Goal: Transaction & Acquisition: Purchase product/service

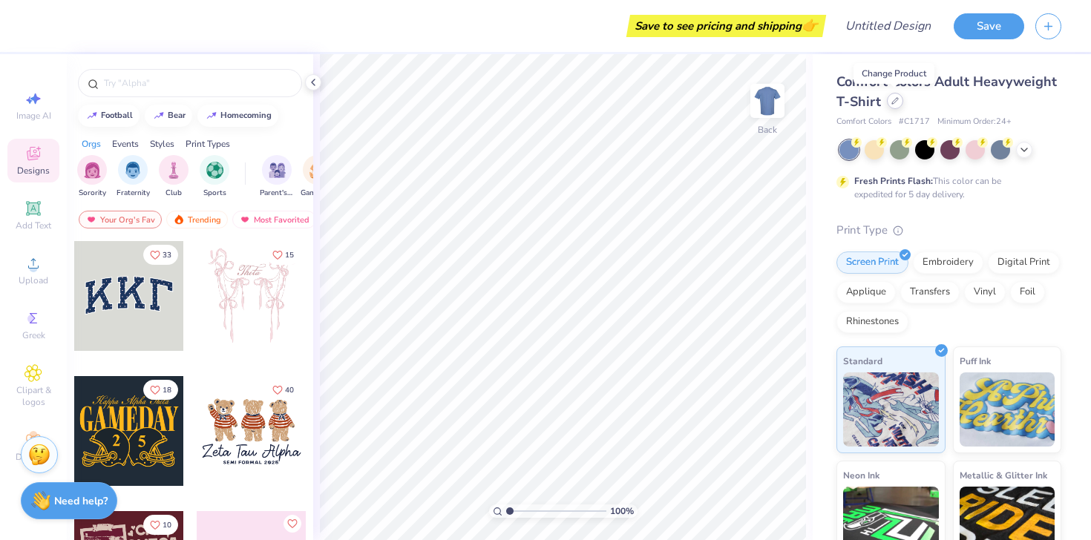
click at [893, 102] on icon at bounding box center [895, 101] width 6 height 6
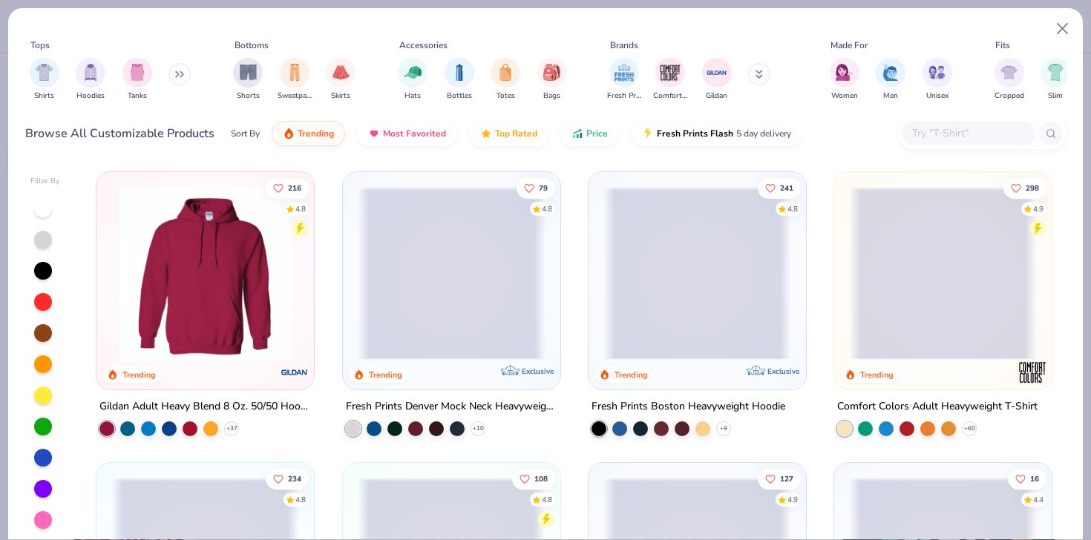
click at [169, 80] on div "Shirts Hoodies Tanks" at bounding box center [110, 79] width 171 height 55
click at [179, 79] on button at bounding box center [179, 74] width 22 height 22
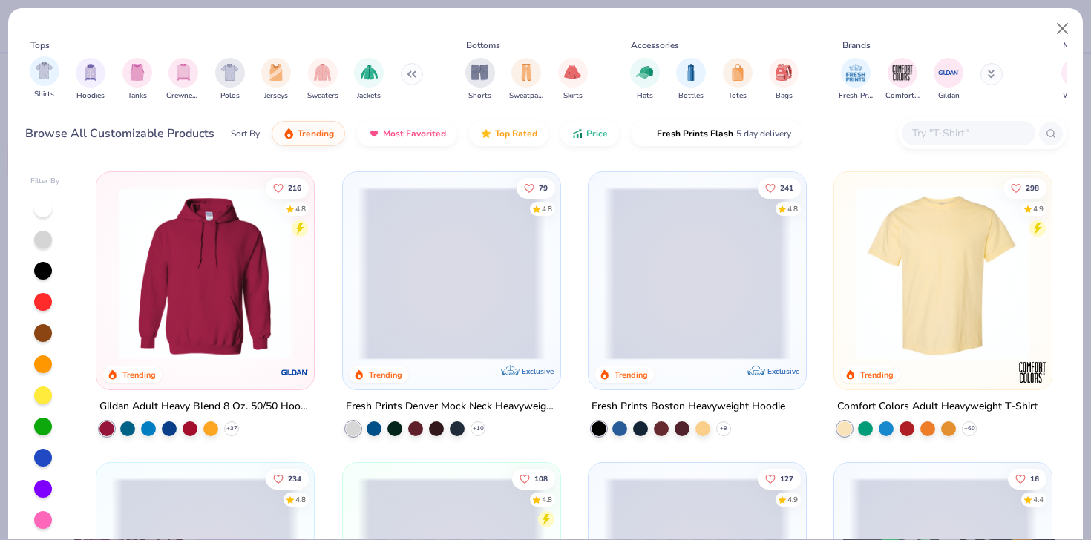
click at [55, 83] on div "Shirts" at bounding box center [45, 78] width 30 height 44
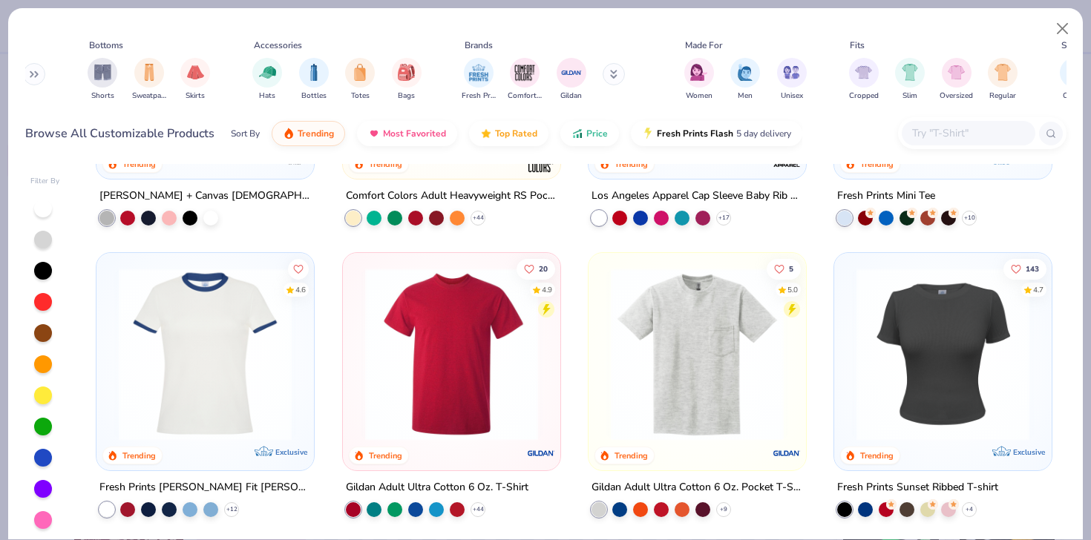
scroll to position [427, 0]
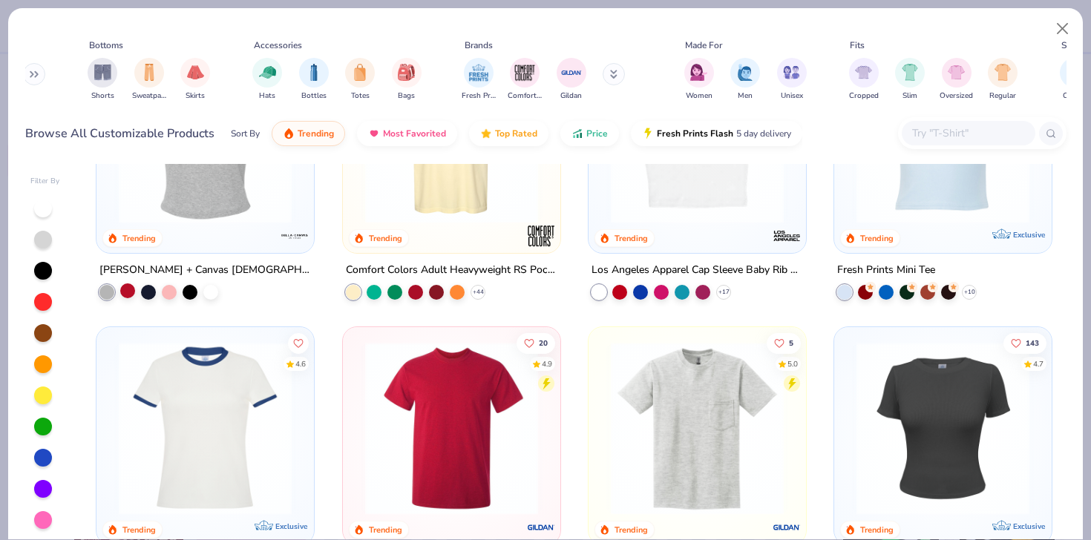
click at [129, 295] on div at bounding box center [127, 290] width 15 height 15
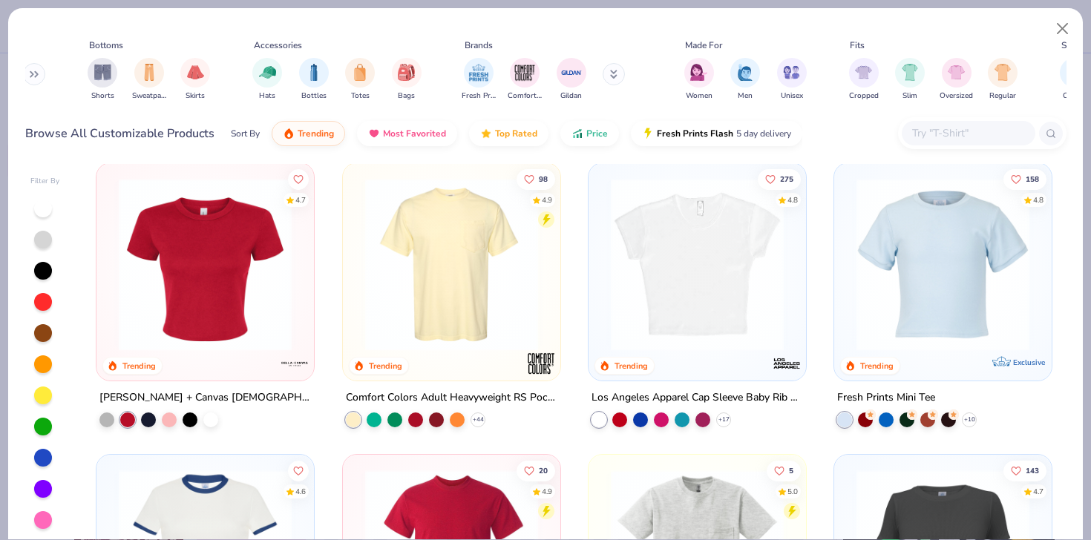
scroll to position [299, 0]
click at [166, 420] on div at bounding box center [169, 419] width 15 height 15
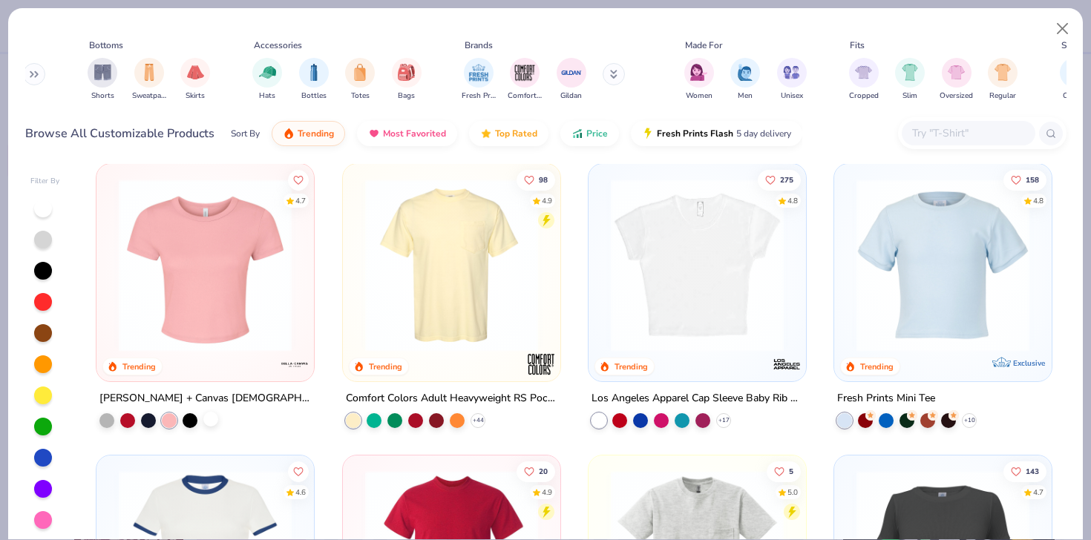
click at [213, 421] on div at bounding box center [210, 419] width 15 height 15
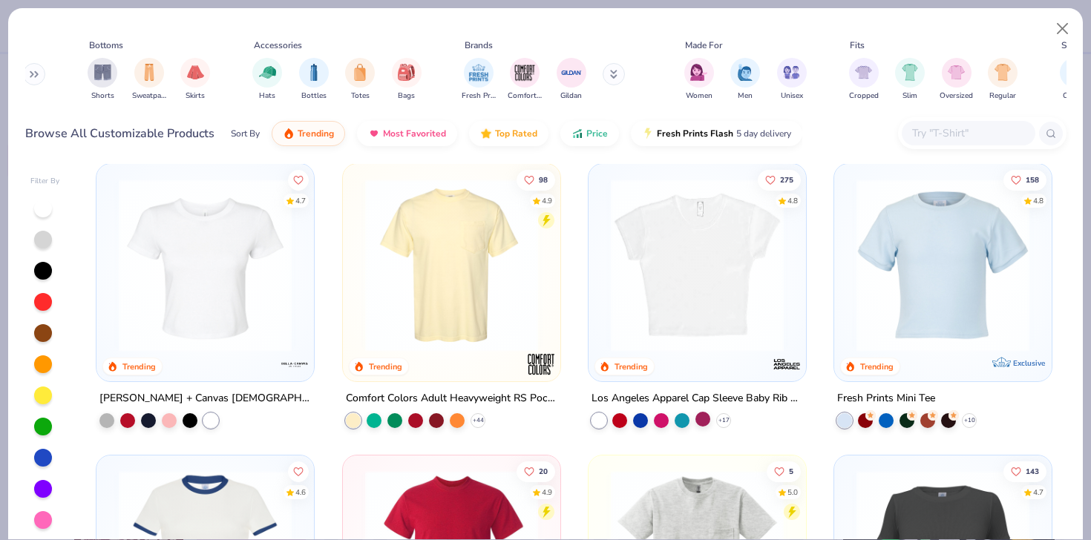
click at [705, 422] on div at bounding box center [702, 419] width 15 height 15
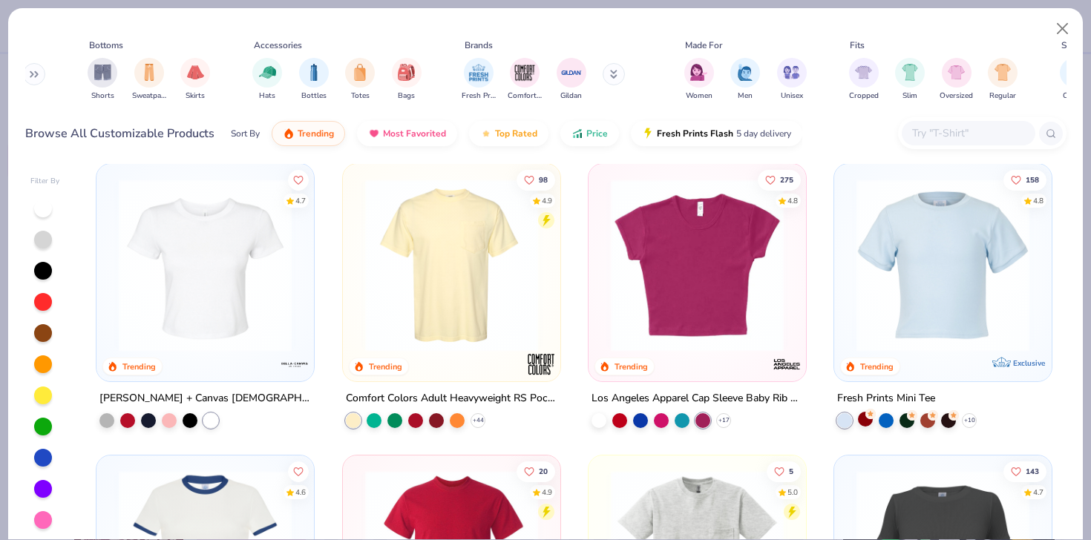
click at [862, 421] on div at bounding box center [865, 419] width 15 height 15
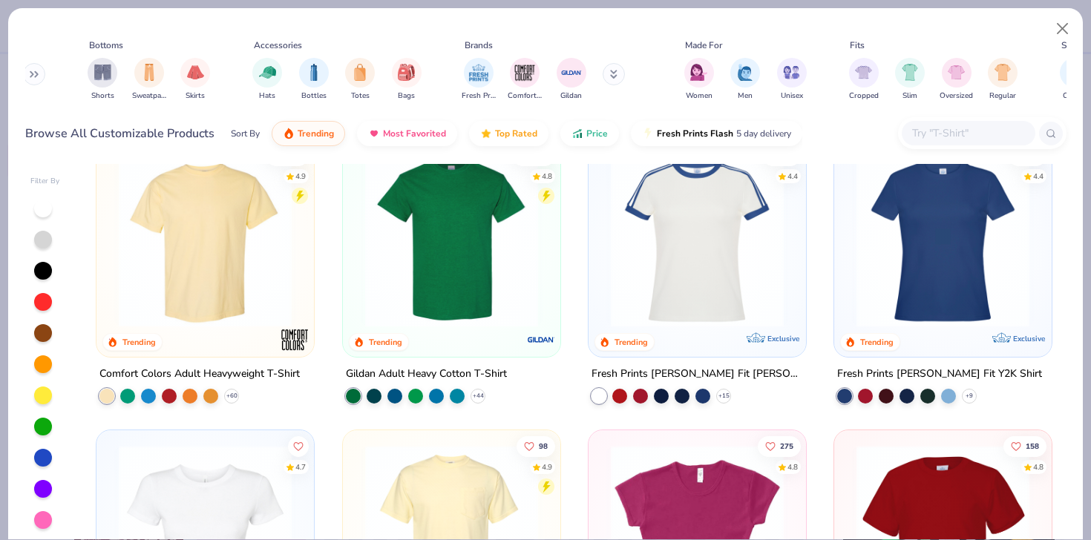
scroll to position [0, 0]
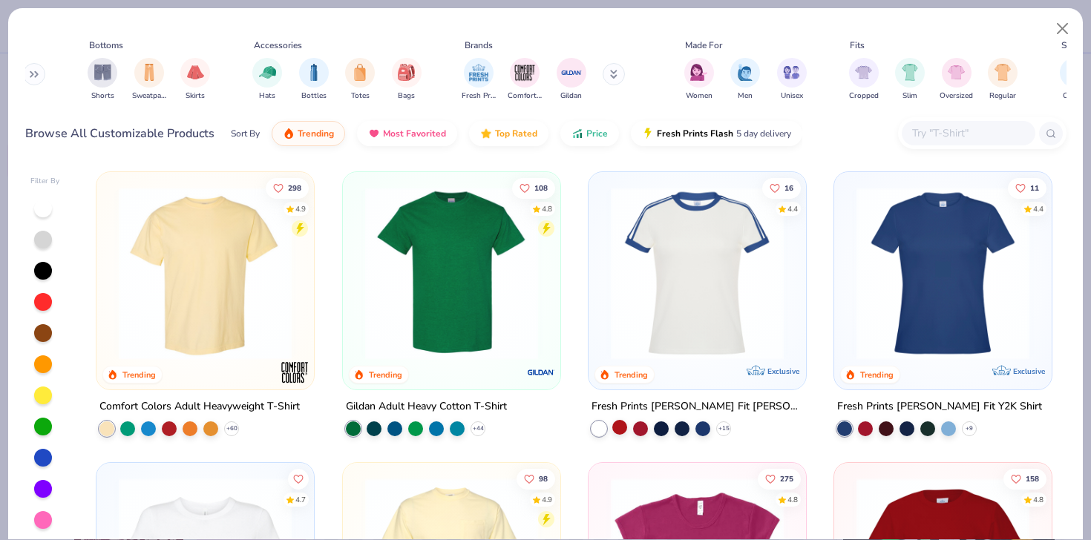
click at [623, 425] on div at bounding box center [619, 427] width 15 height 15
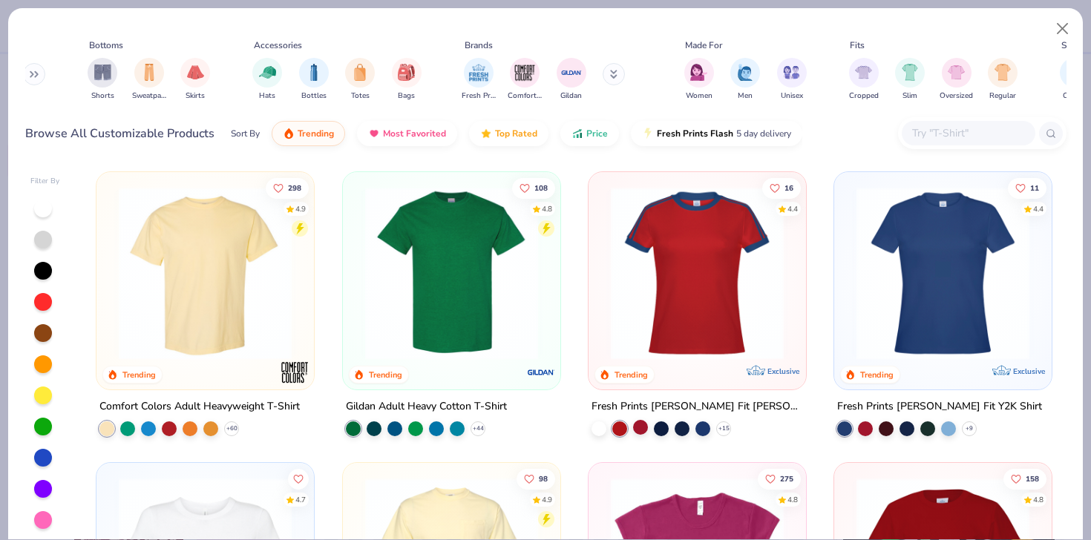
click at [637, 425] on div at bounding box center [640, 427] width 15 height 15
click at [683, 424] on div at bounding box center [681, 427] width 15 height 15
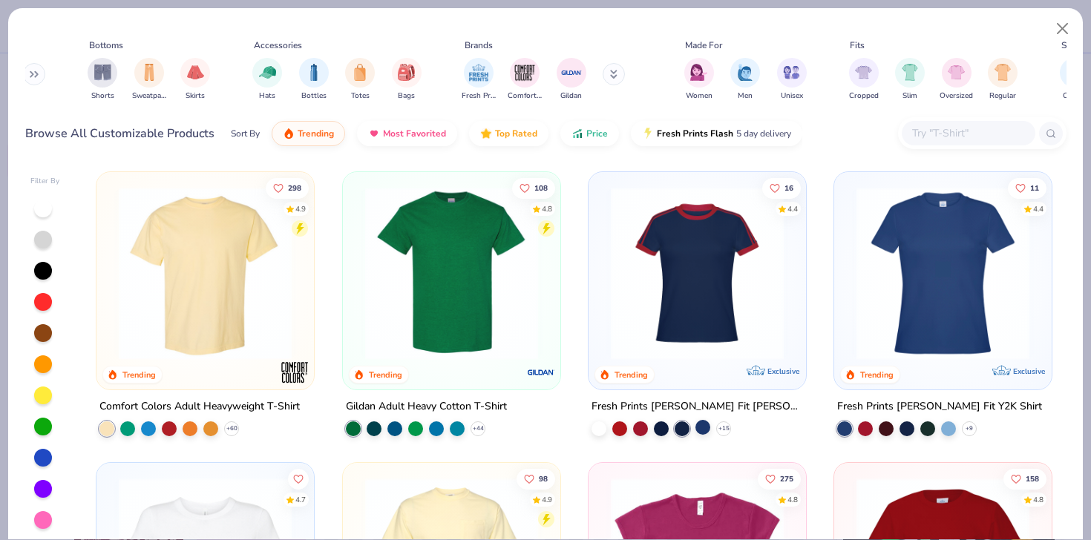
click at [707, 429] on div at bounding box center [702, 427] width 15 height 15
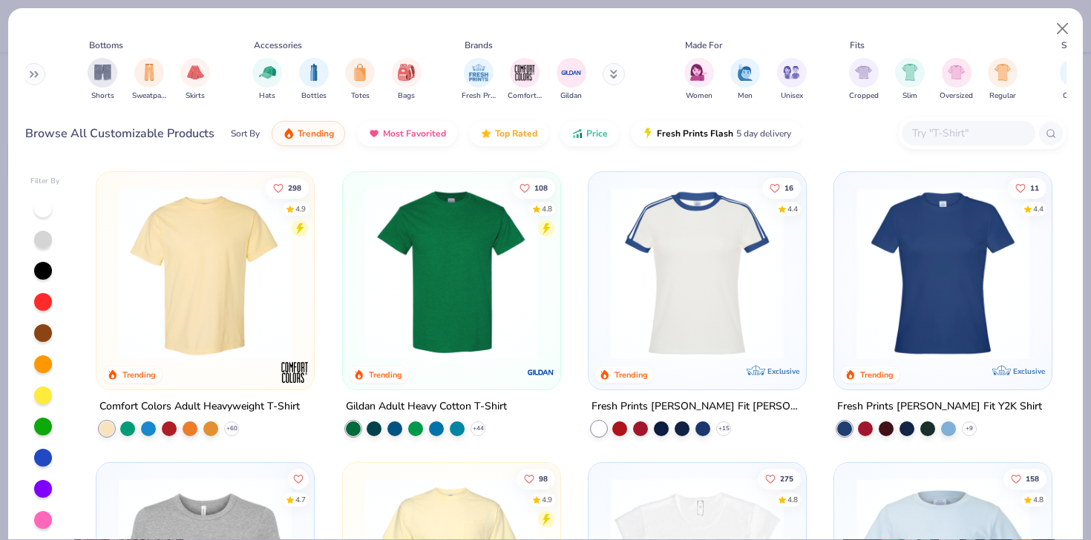
click at [694, 270] on img at bounding box center [697, 273] width 188 height 173
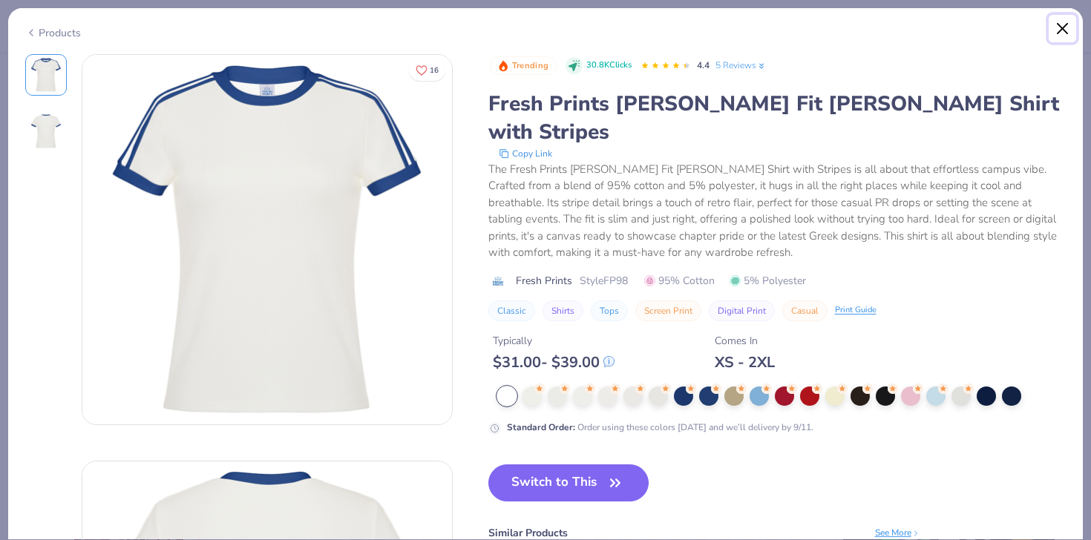
click at [1057, 32] on button "Close" at bounding box center [1062, 29] width 28 height 28
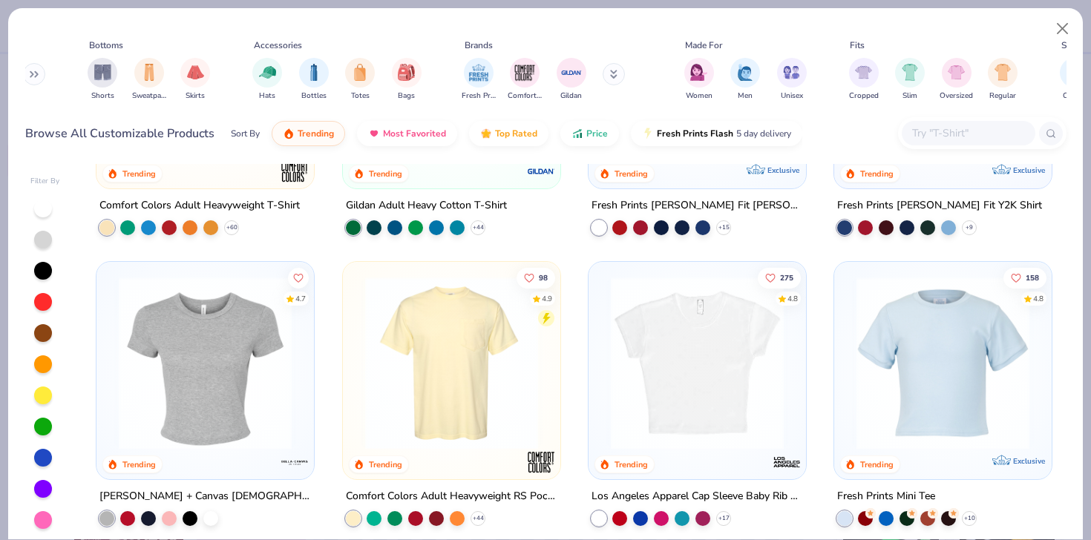
scroll to position [208, 0]
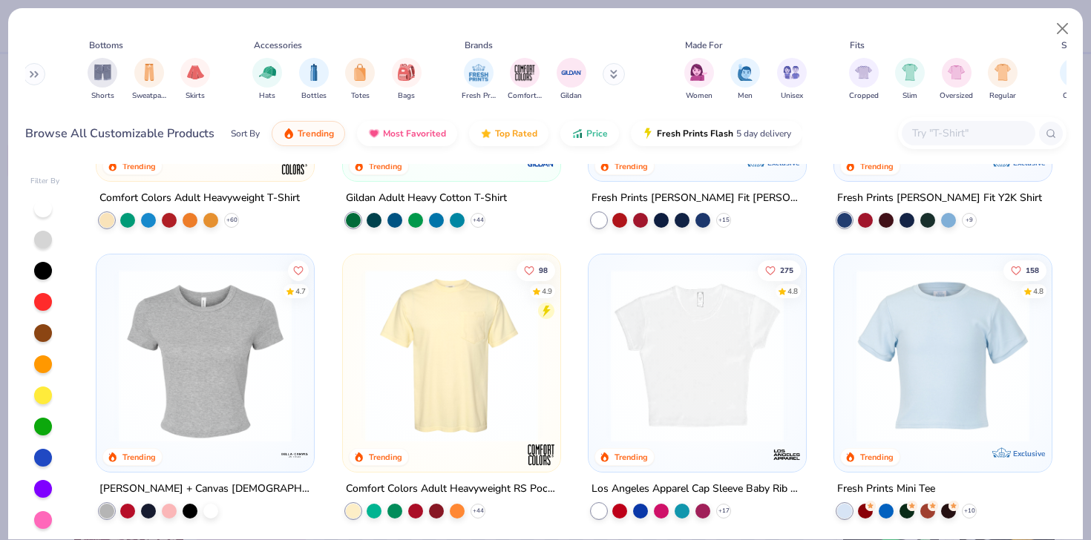
click at [142, 392] on img at bounding box center [205, 355] width 188 height 173
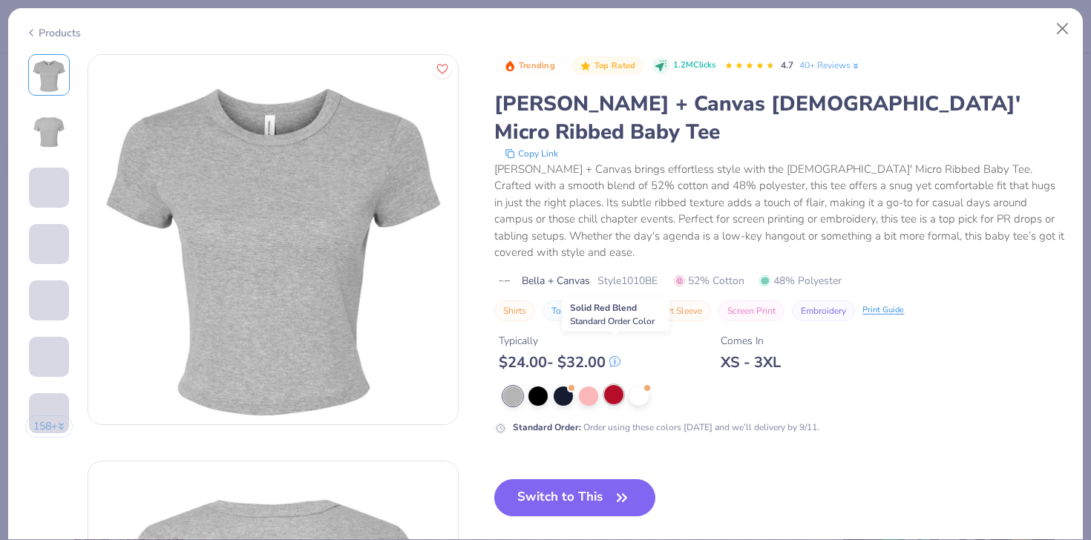
click at [612, 385] on div at bounding box center [613, 394] width 19 height 19
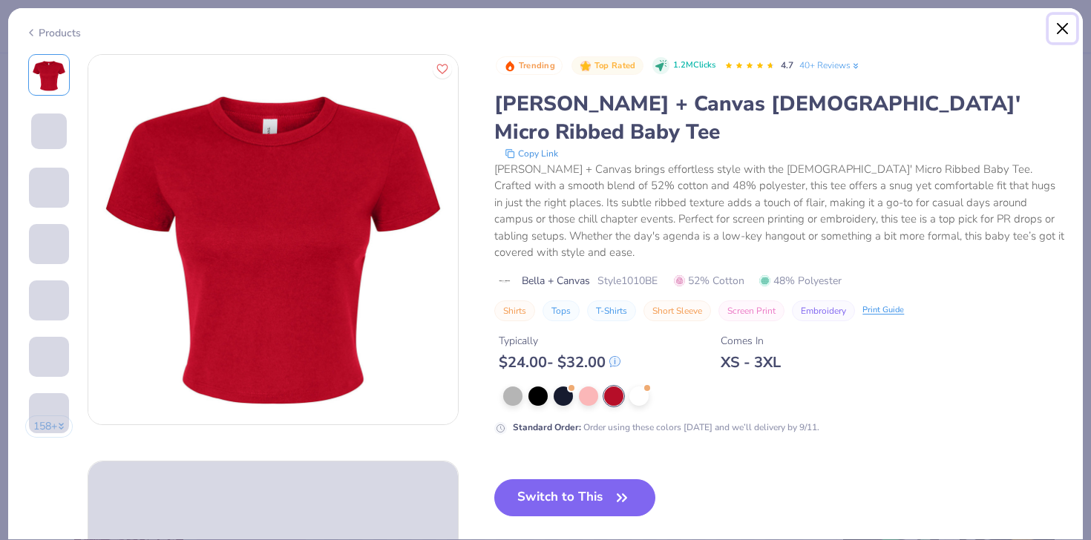
click at [1057, 26] on button "Close" at bounding box center [1062, 29] width 28 height 28
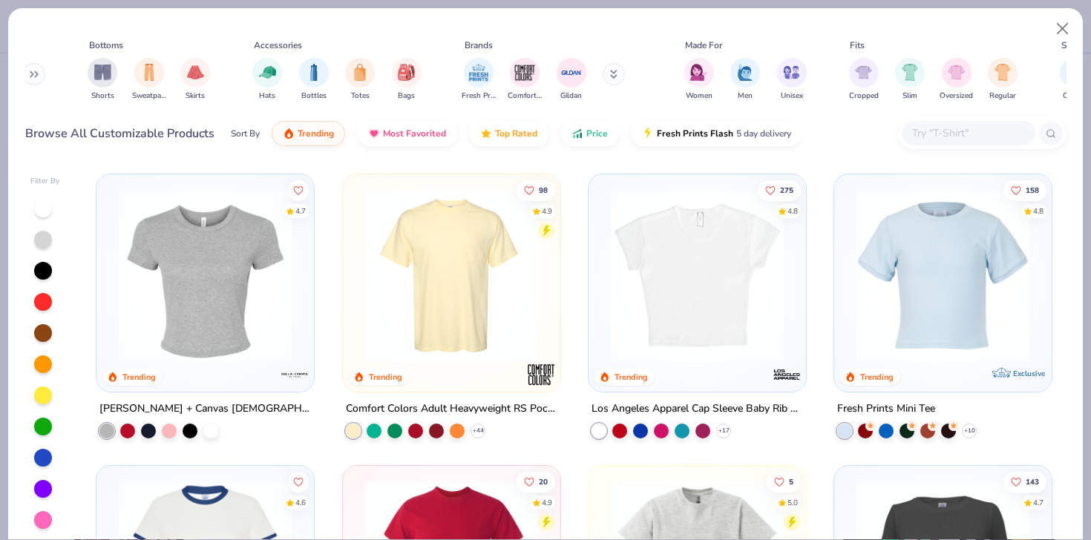
scroll to position [292, 0]
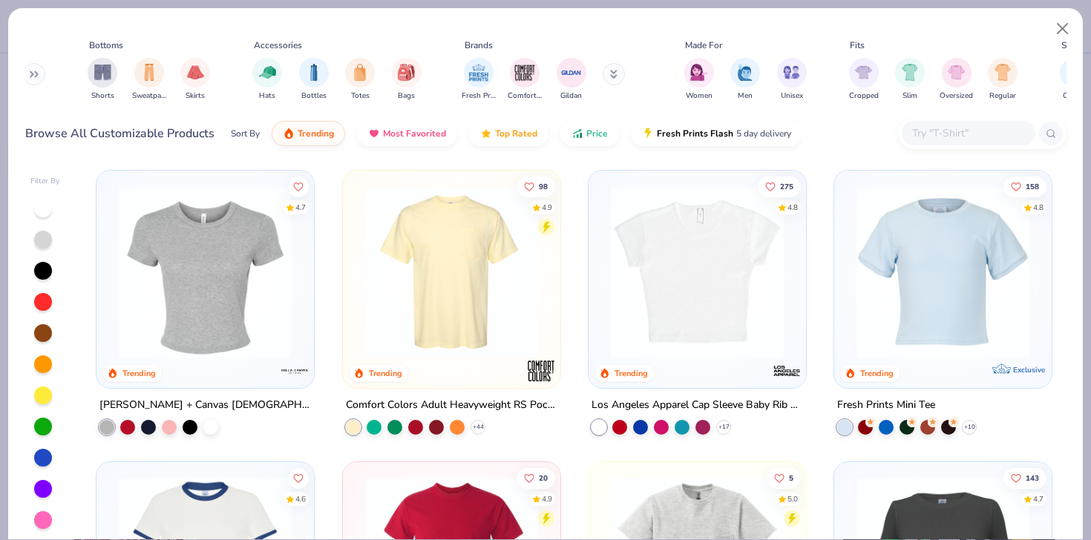
click at [932, 275] on img at bounding box center [943, 271] width 188 height 173
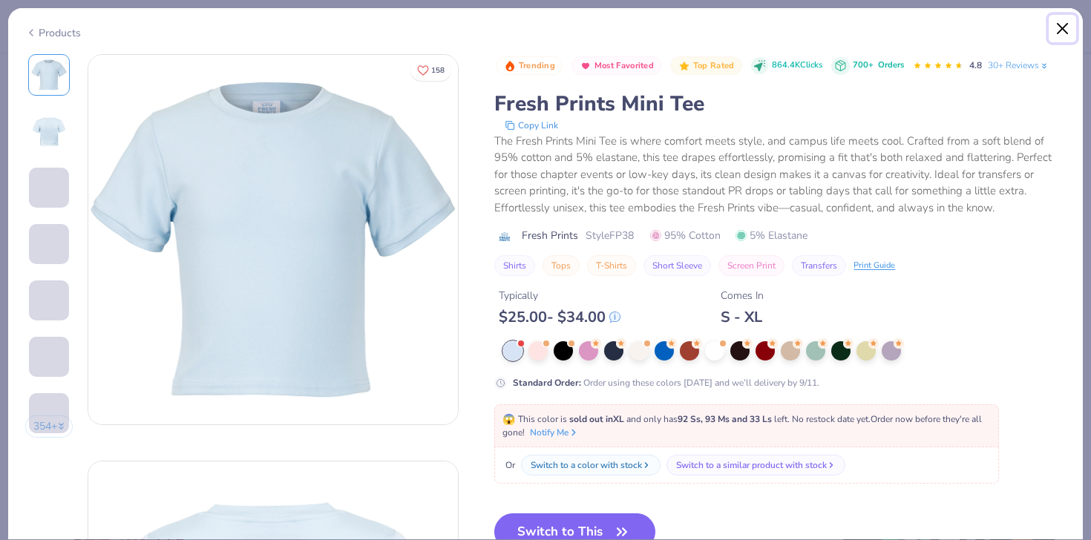
click at [1060, 30] on button "Close" at bounding box center [1062, 29] width 28 height 28
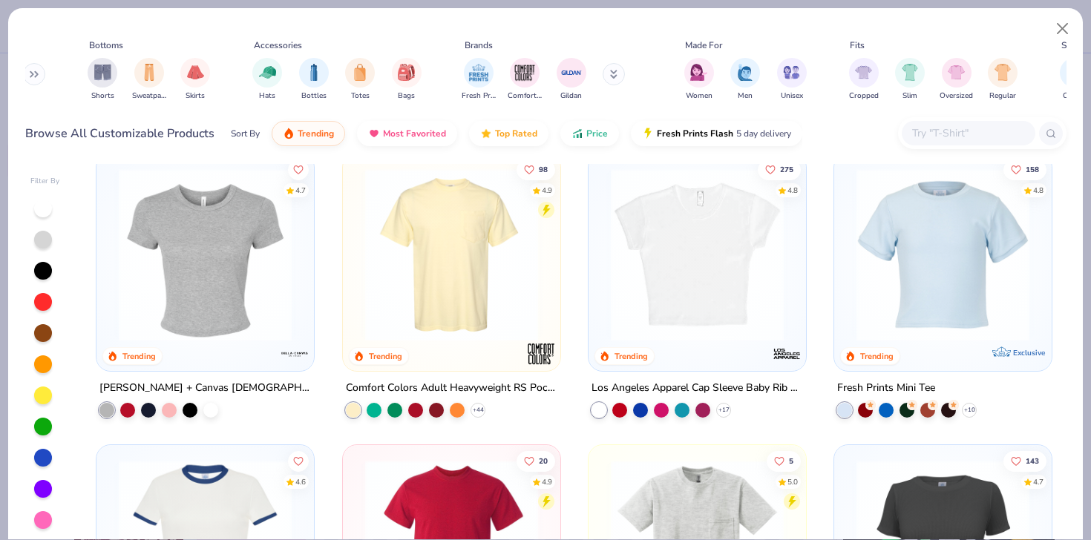
scroll to position [291, 0]
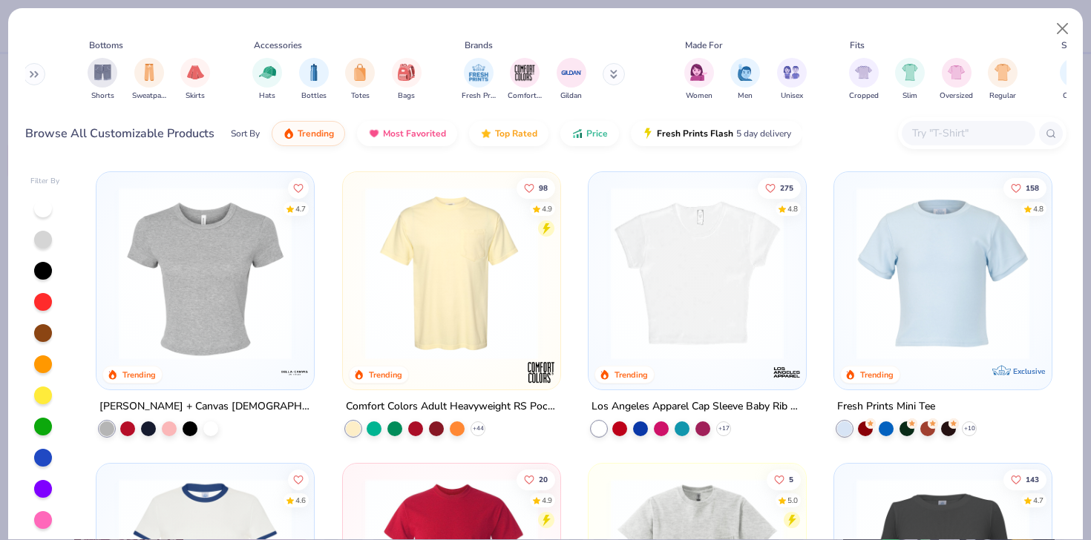
click at [680, 285] on img at bounding box center [697, 273] width 188 height 173
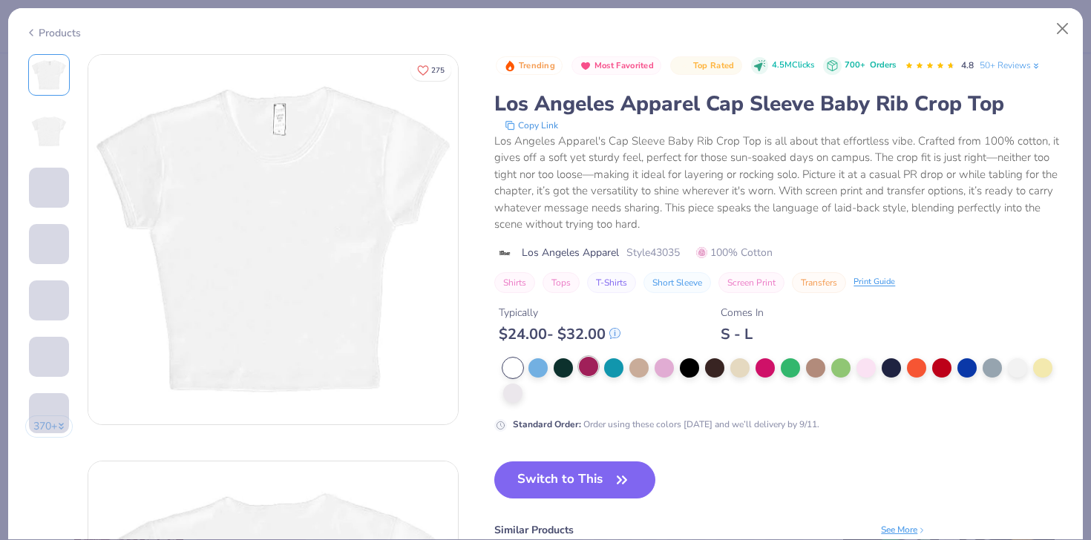
click at [590, 369] on div at bounding box center [588, 366] width 19 height 19
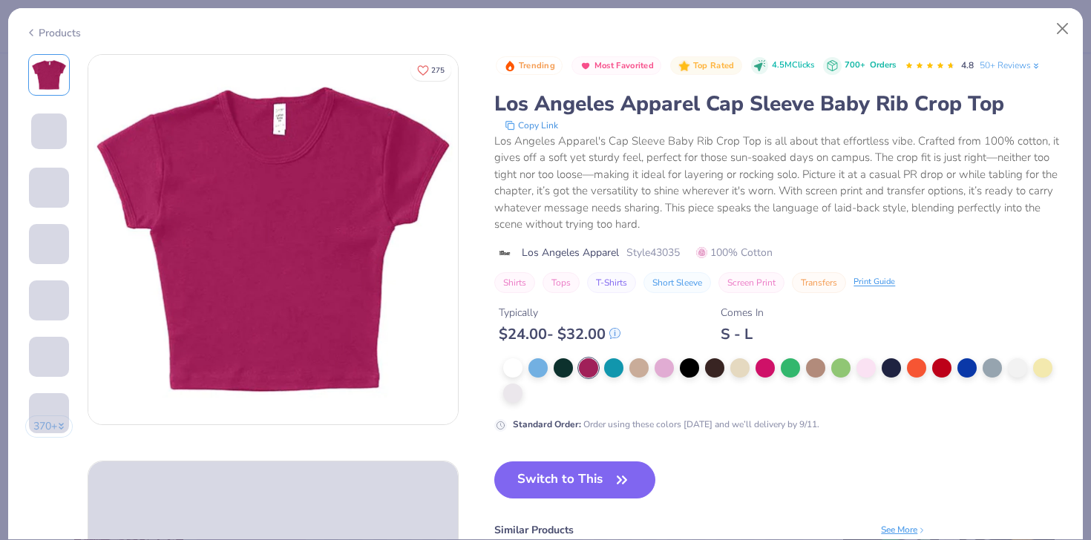
click at [40, 137] on span at bounding box center [49, 132] width 36 height 36
click at [946, 374] on div at bounding box center [941, 366] width 19 height 19
